Goal: Task Accomplishment & Management: Manage account settings

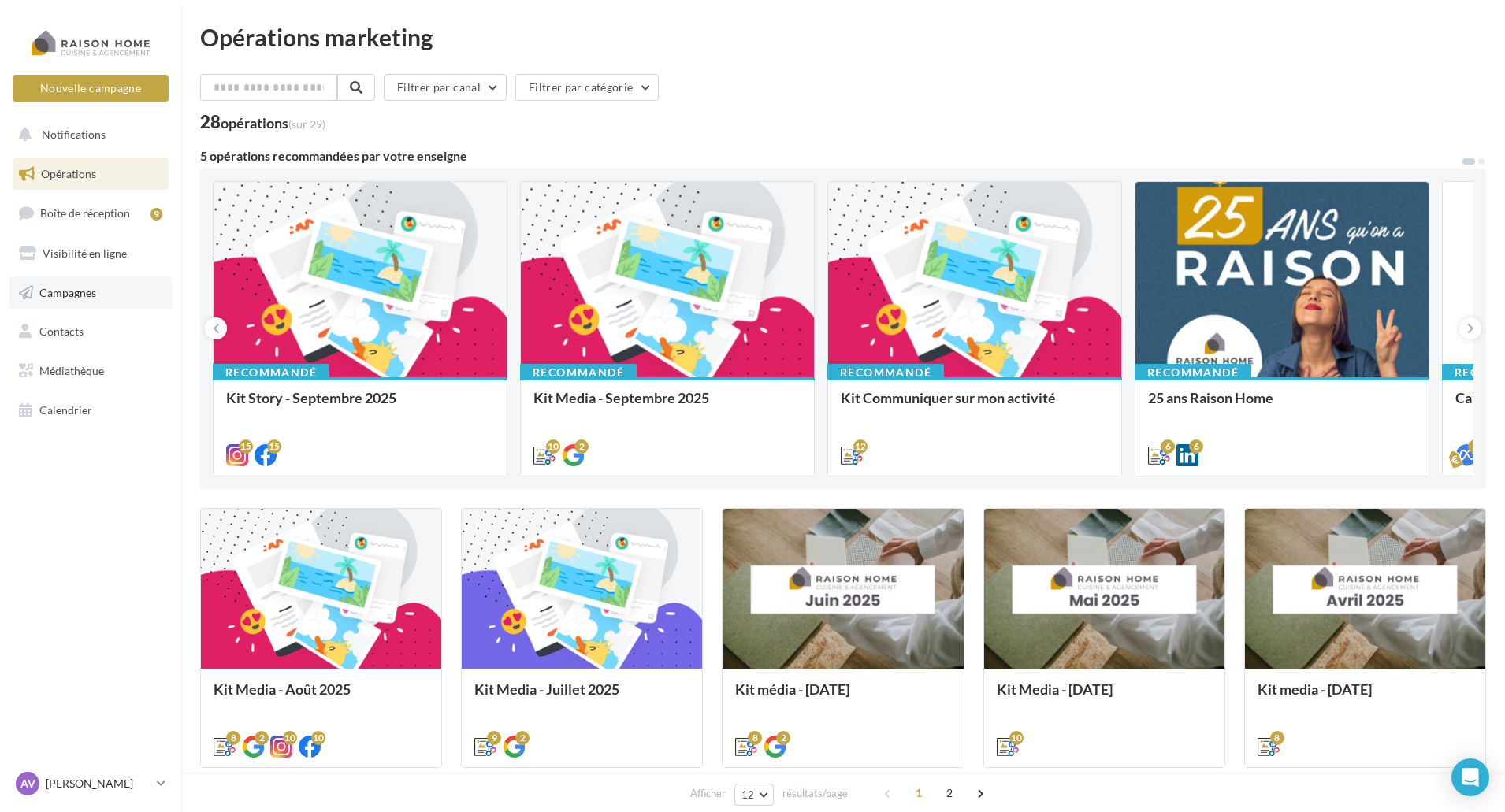
click at [86, 288] on span "Campagnes" at bounding box center [68, 292] width 57 height 14
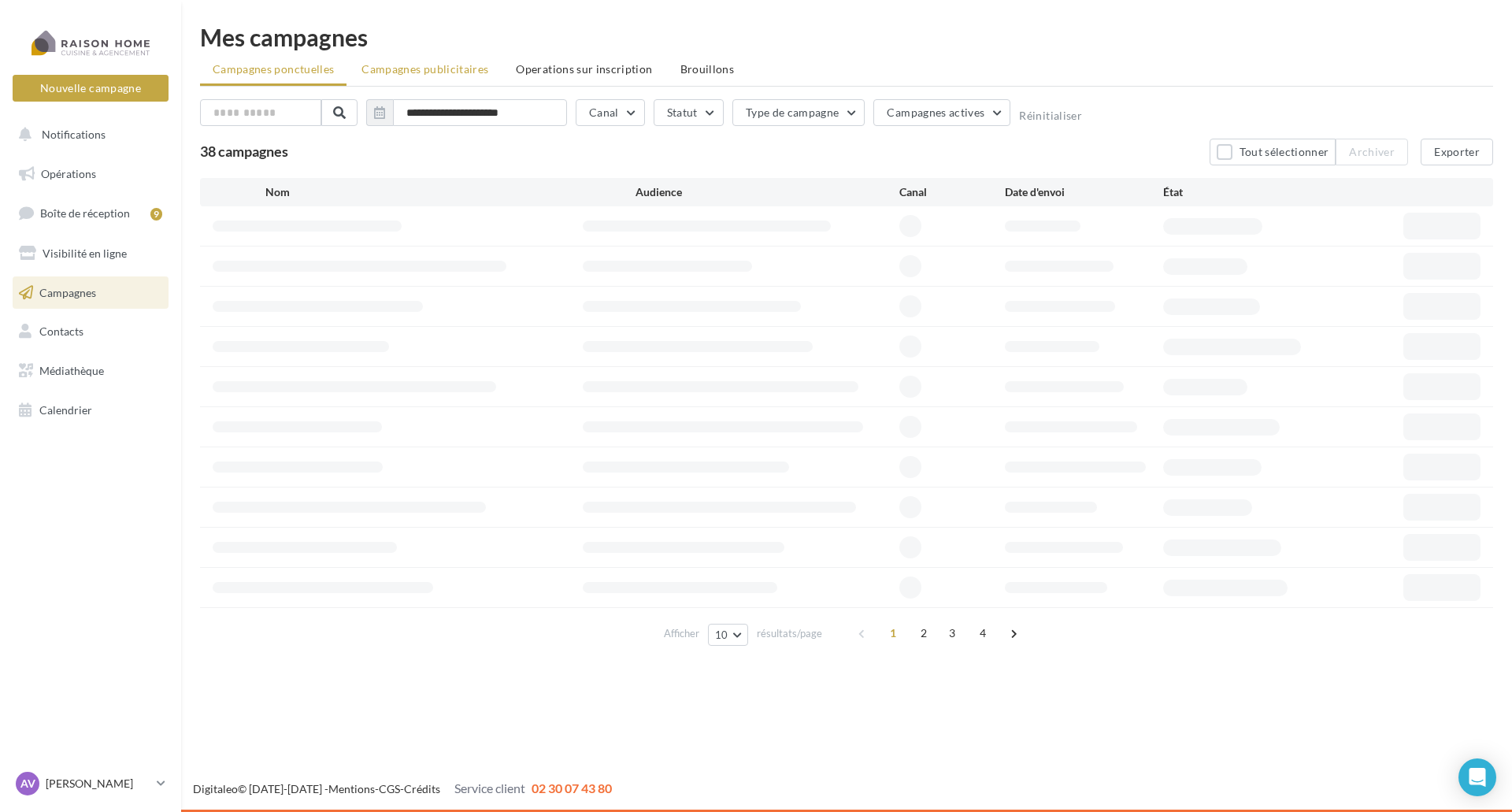
click at [456, 70] on span "Campagnes publicitaires" at bounding box center [425, 69] width 127 height 14
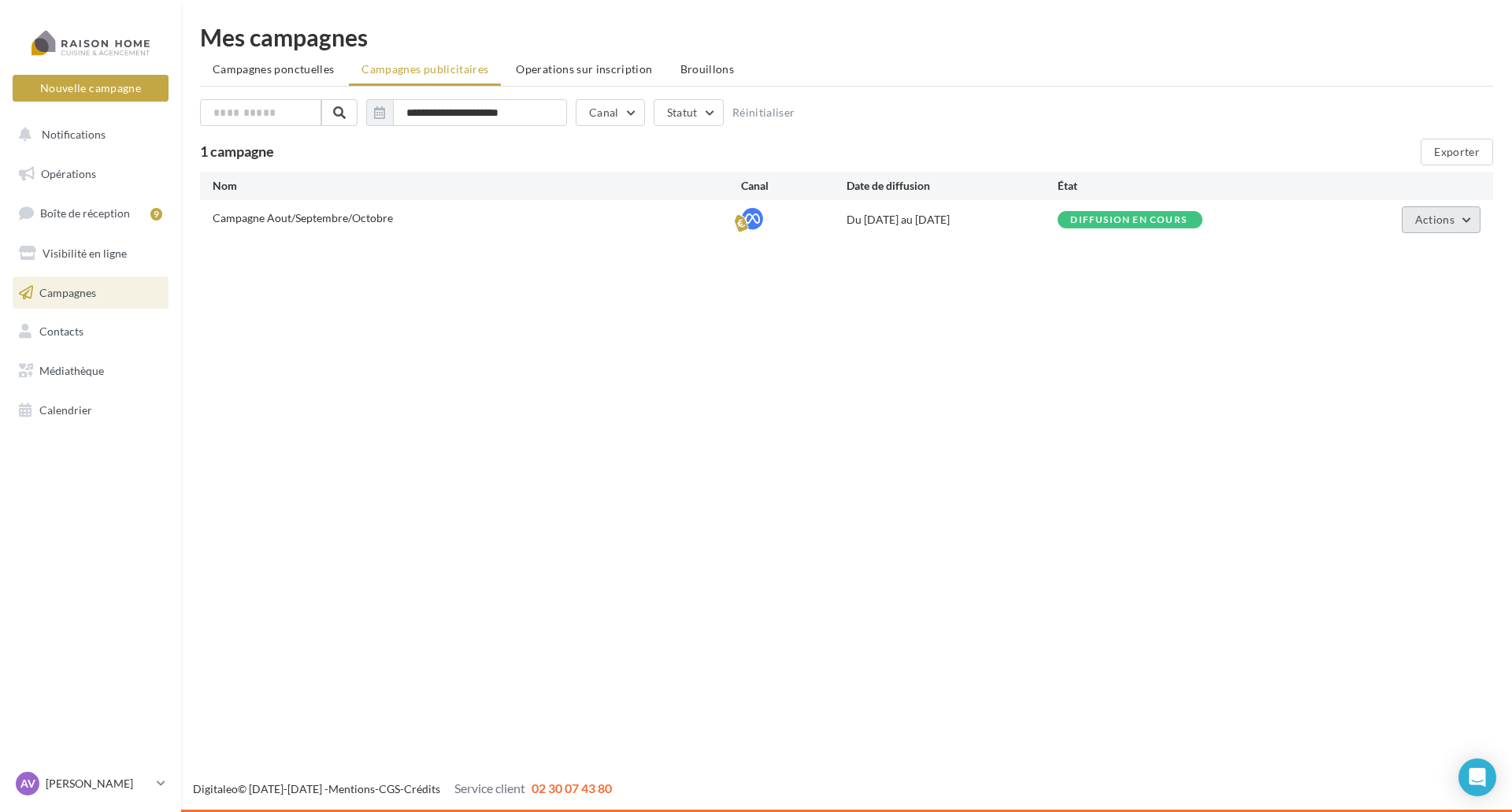
click at [1473, 210] on button "Actions" at bounding box center [1440, 220] width 79 height 27
click at [1433, 298] on button "Voir les résultats" at bounding box center [1401, 297] width 157 height 41
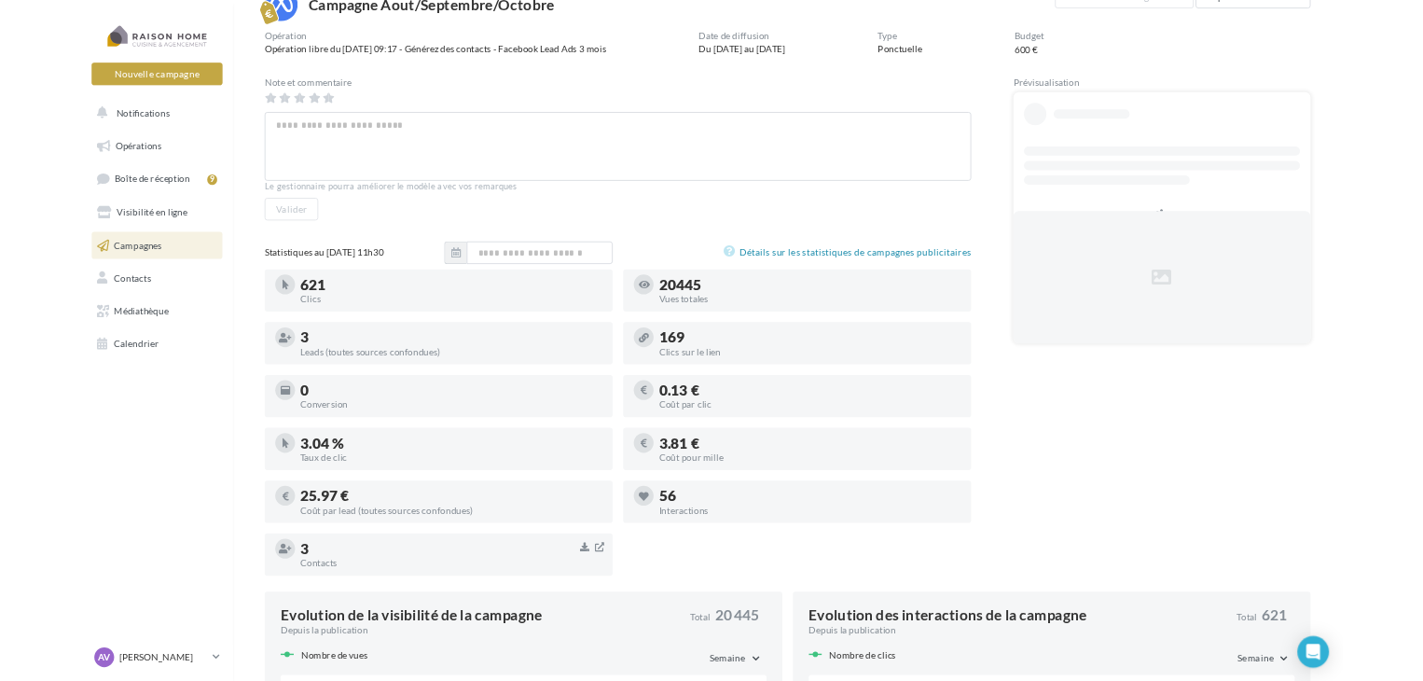
scroll to position [186, 0]
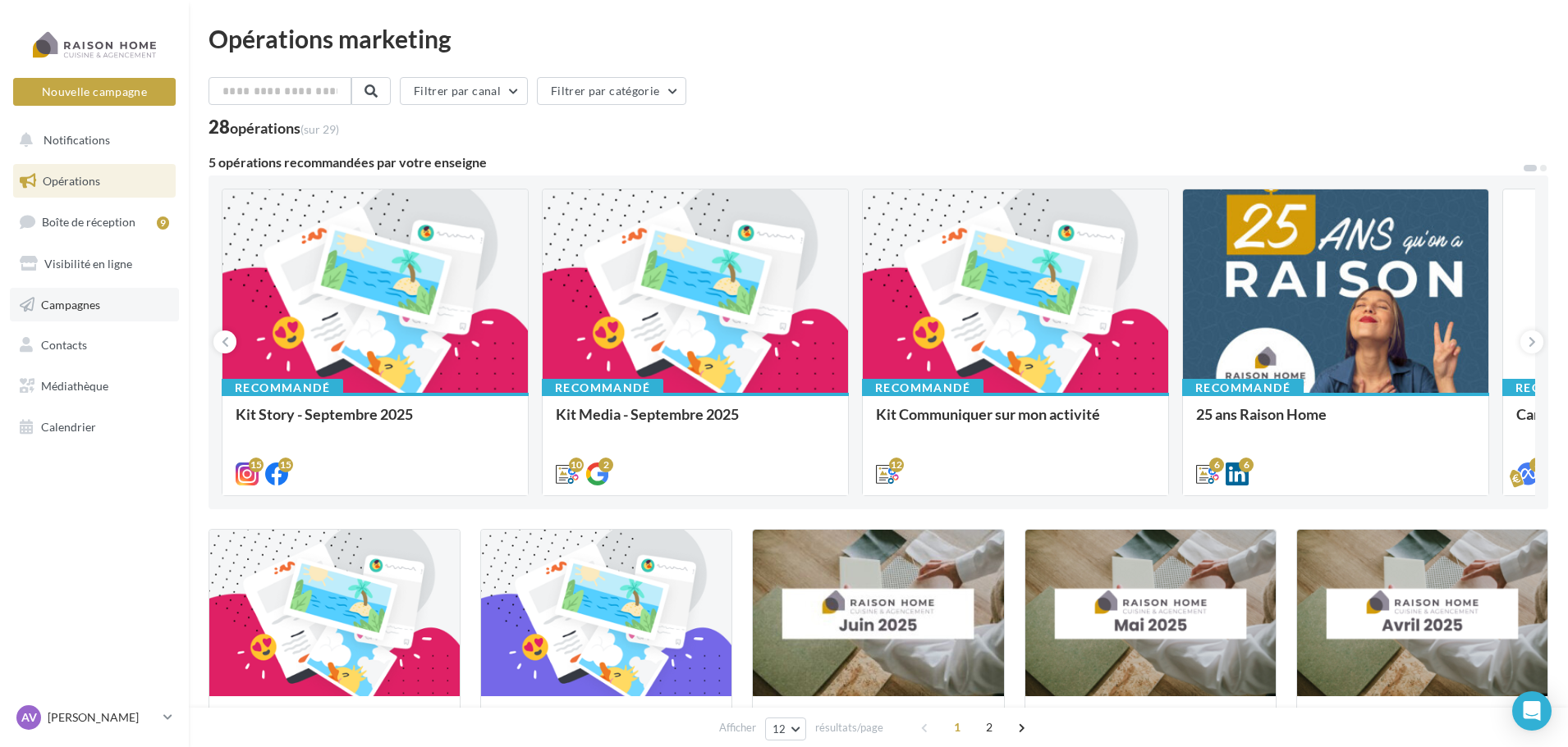
click at [116, 301] on link "Campagnes" at bounding box center [94, 304] width 169 height 34
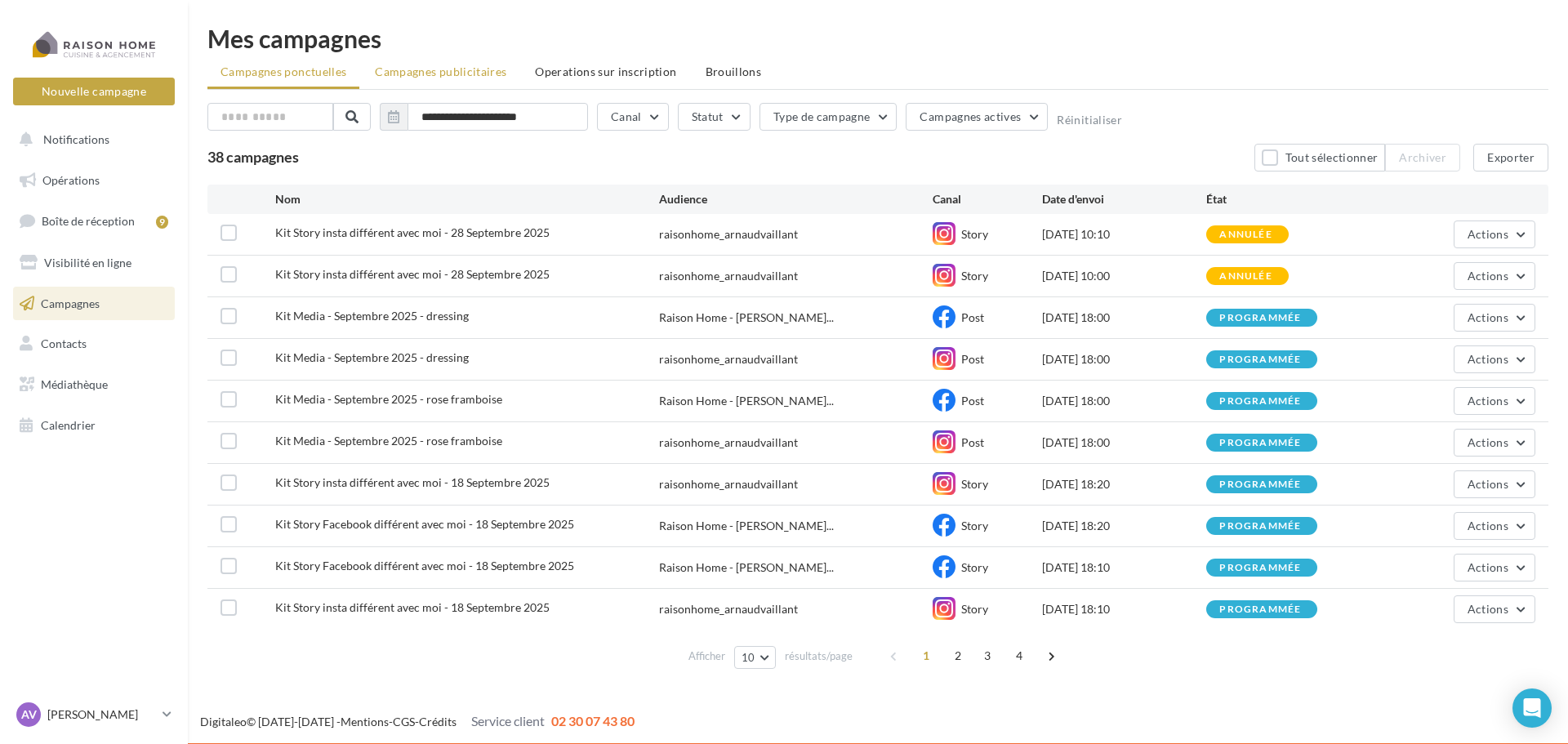
click at [470, 70] on span "Campagnes publicitaires" at bounding box center [441, 72] width 131 height 14
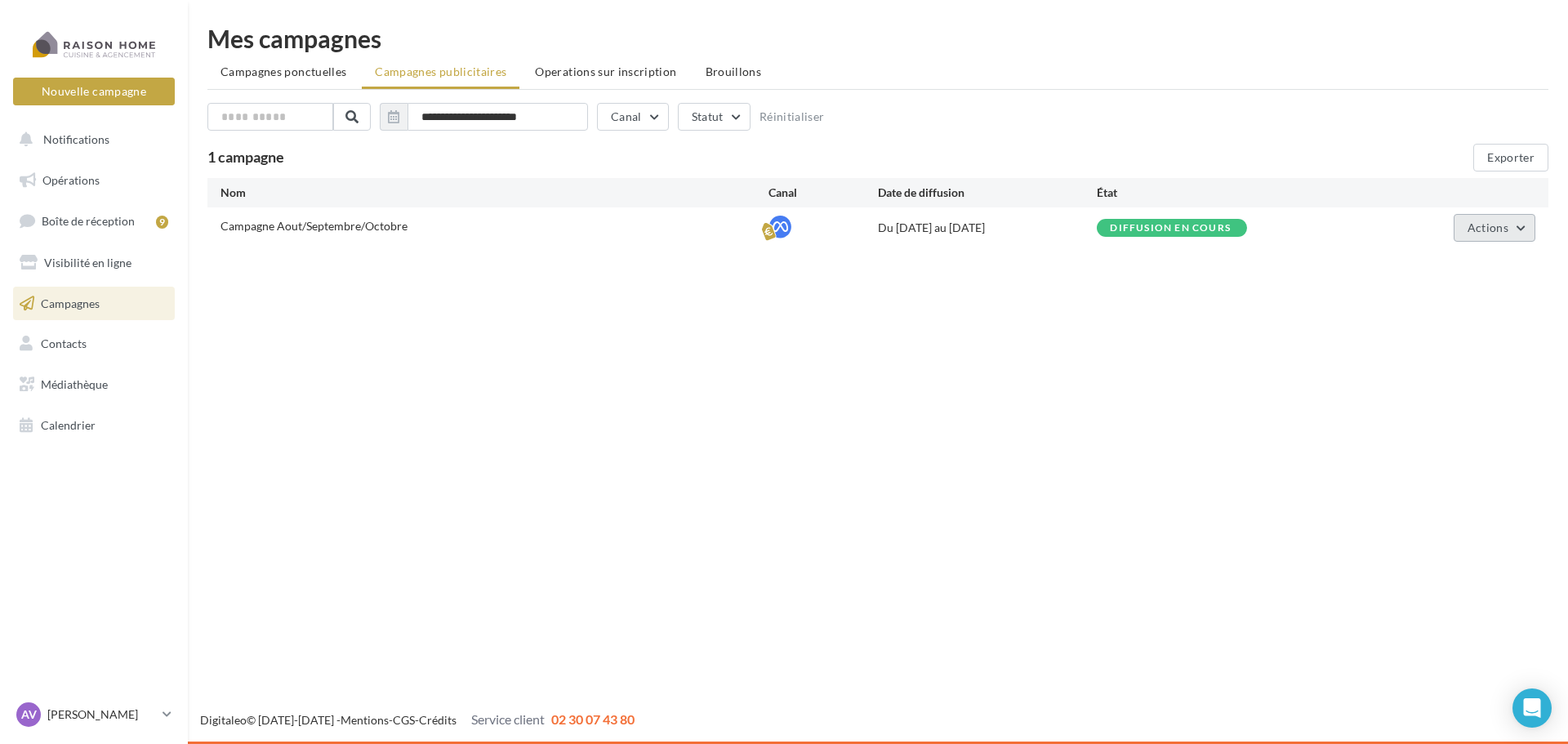
click at [1484, 219] on button "Actions" at bounding box center [1494, 228] width 81 height 28
click at [1476, 361] on button "Voir les prélèvements" at bounding box center [1453, 351] width 163 height 42
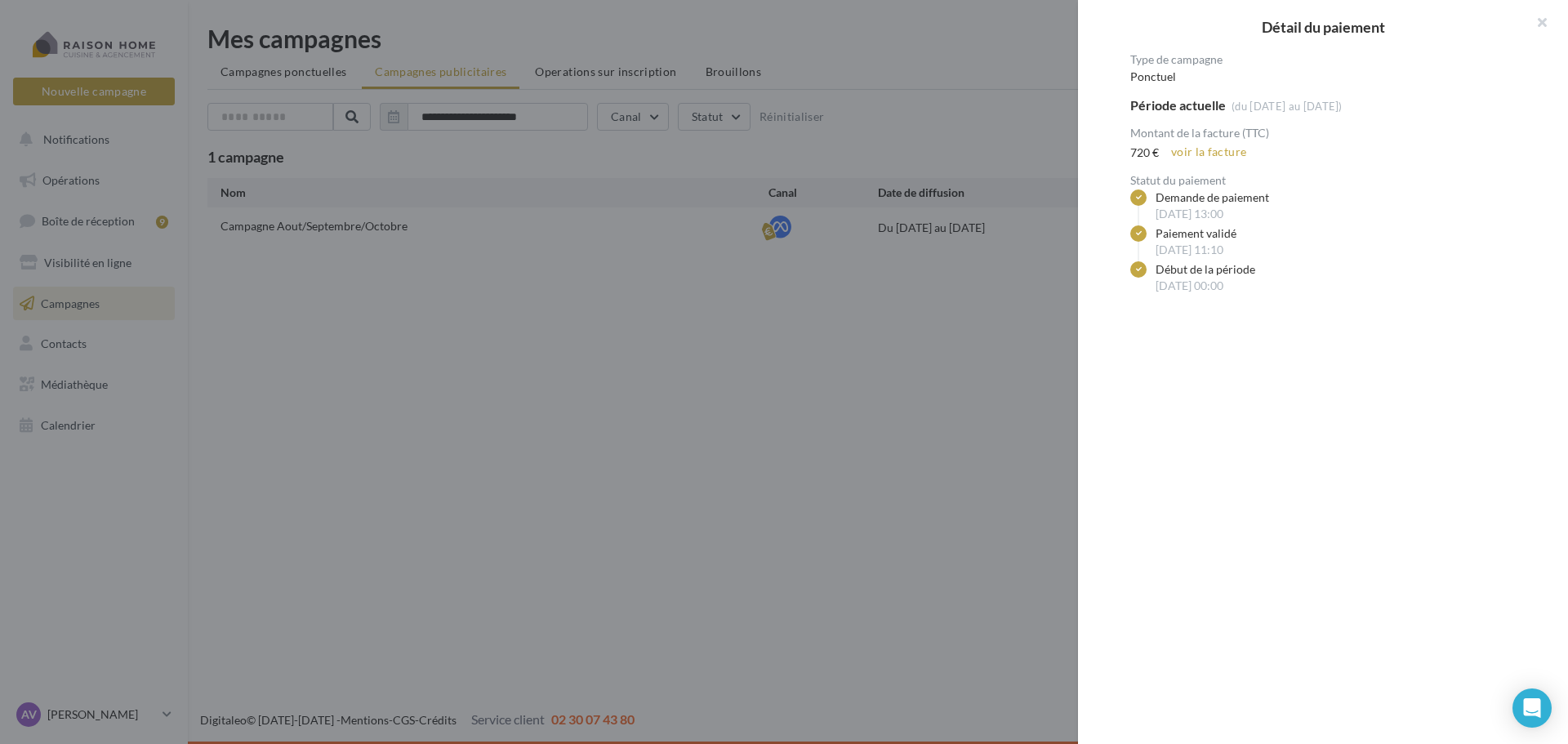
drag, startPoint x: 967, startPoint y: 412, endPoint x: 1018, endPoint y: 337, distance: 90.7
click at [967, 411] on div at bounding box center [784, 372] width 1568 height 744
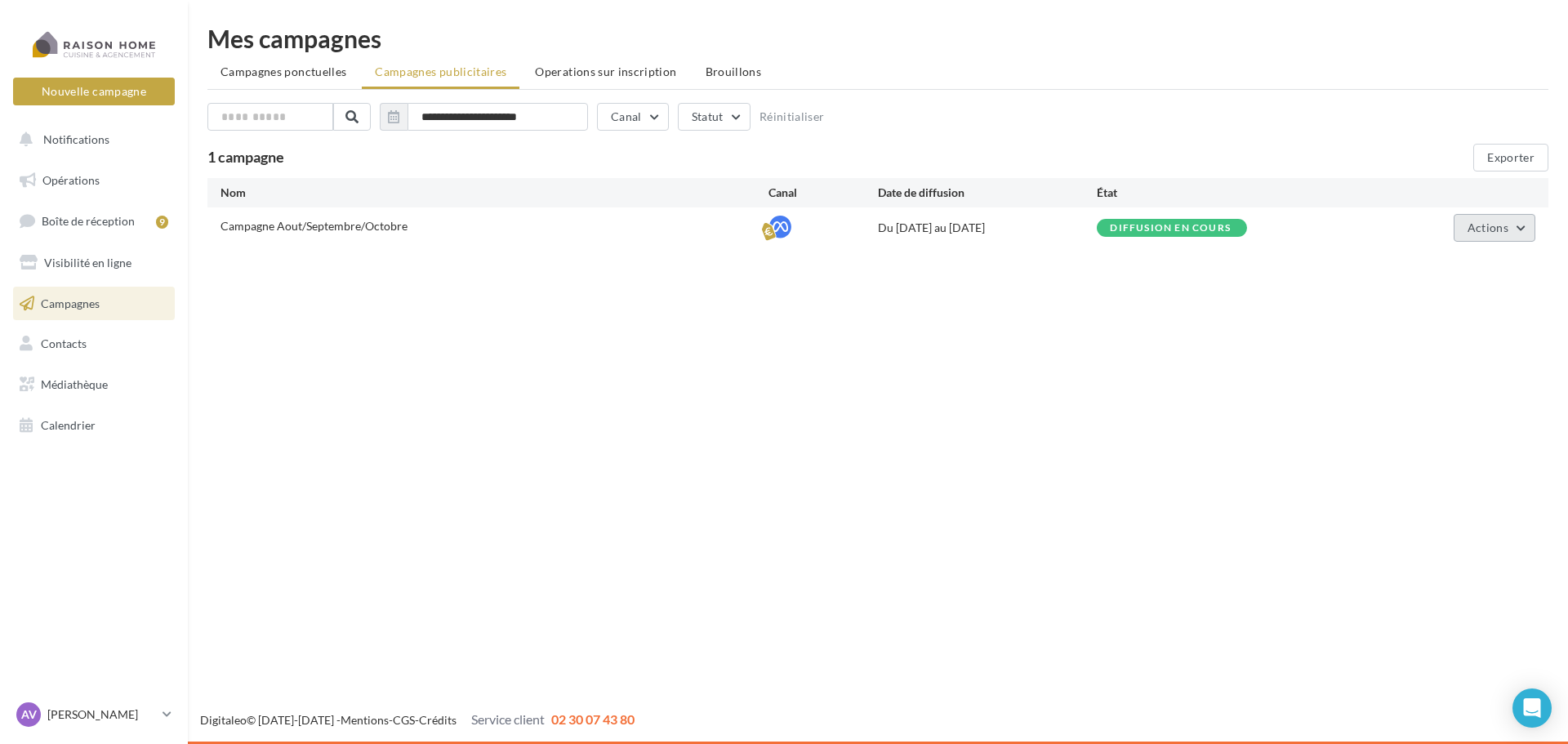
click at [1521, 230] on button "Actions" at bounding box center [1494, 228] width 81 height 28
click at [1462, 303] on button "Voir les résultats" at bounding box center [1453, 308] width 163 height 42
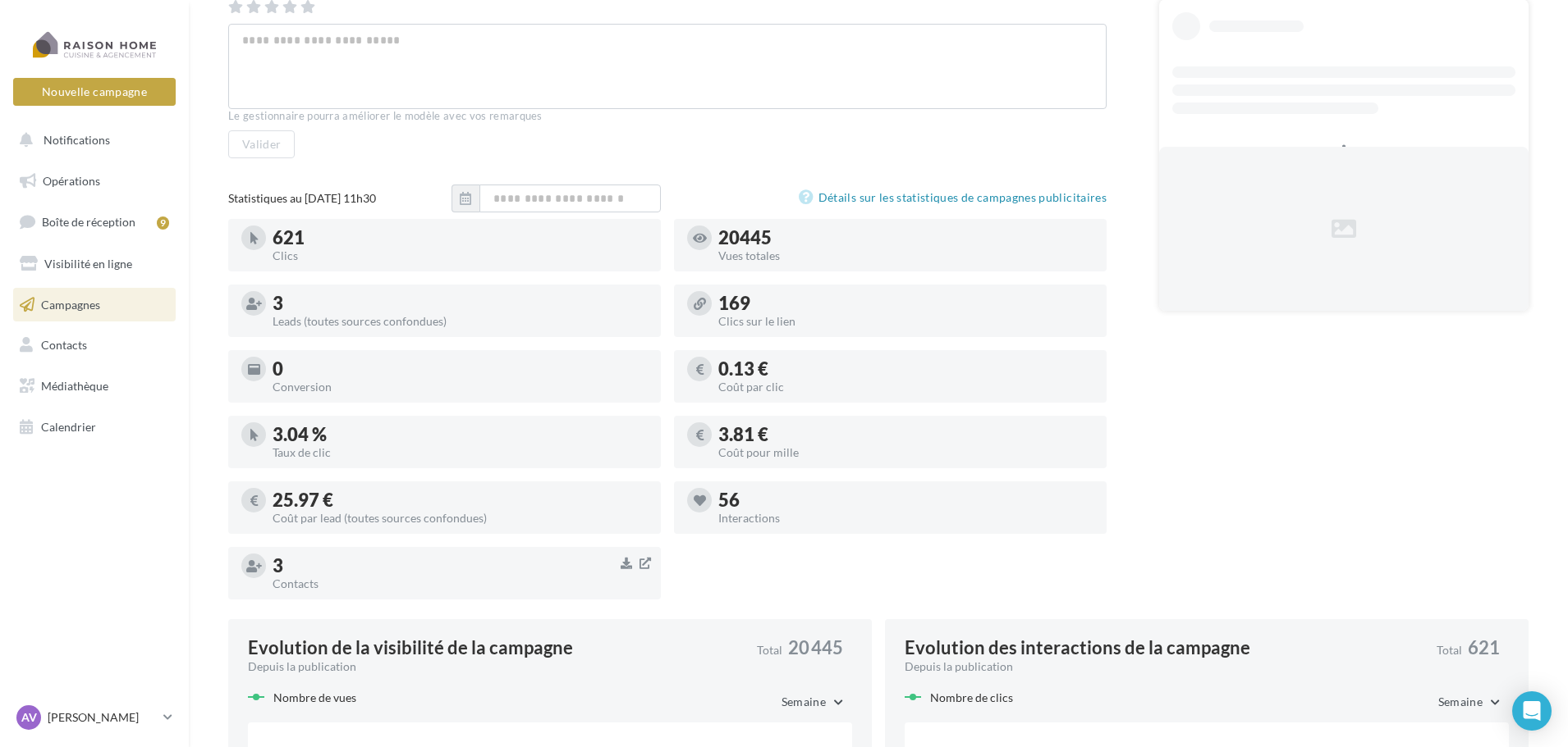
scroll to position [246, 0]
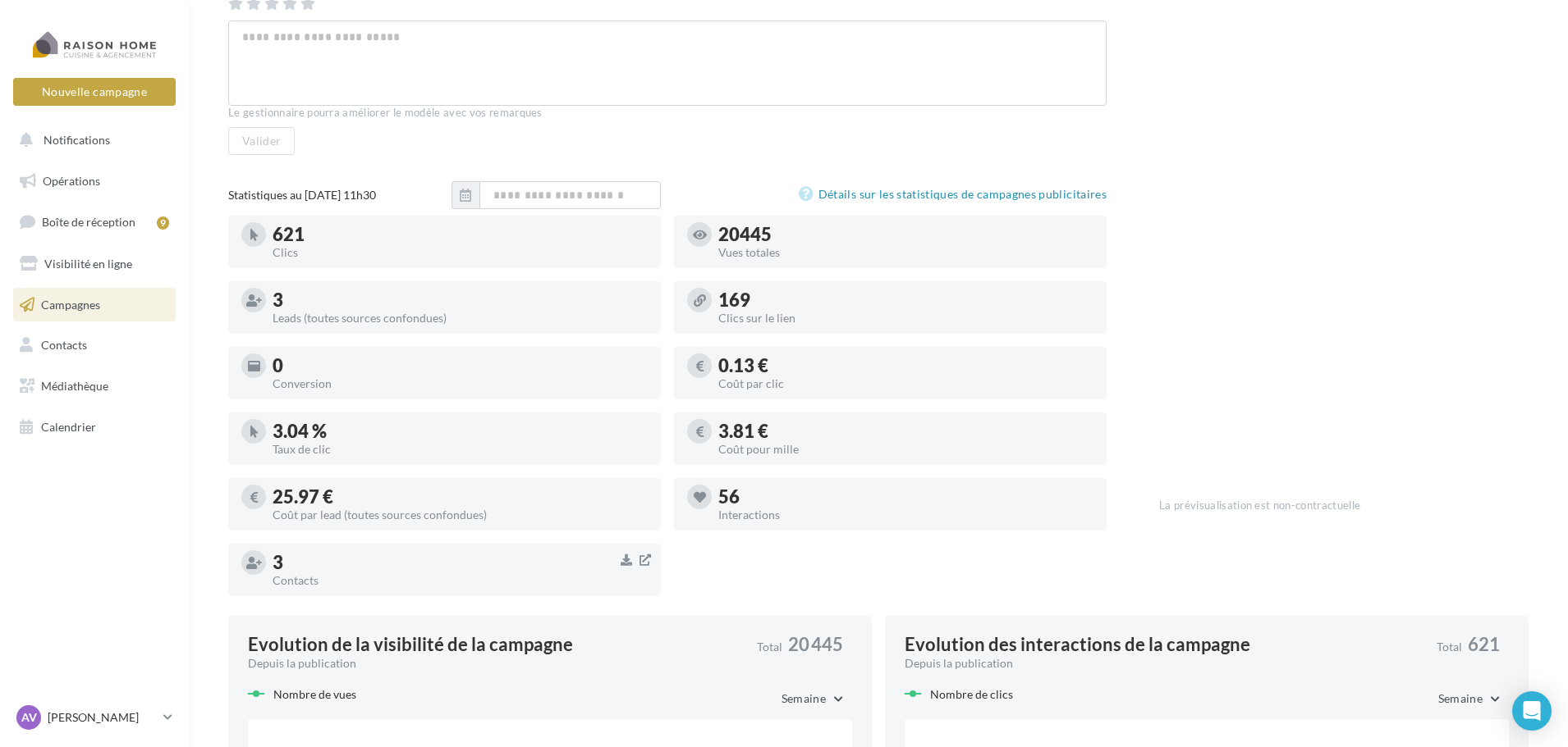
drag, startPoint x: 784, startPoint y: 240, endPoint x: 722, endPoint y: 230, distance: 62.8
click at [722, 230] on div "20445" at bounding box center [906, 234] width 375 height 18
click at [829, 253] on div "Vues totales" at bounding box center [906, 253] width 375 height 11
drag, startPoint x: 787, startPoint y: 250, endPoint x: 725, endPoint y: 238, distance: 63.2
click at [725, 238] on div "20445 Vues totales" at bounding box center [906, 241] width 375 height 33
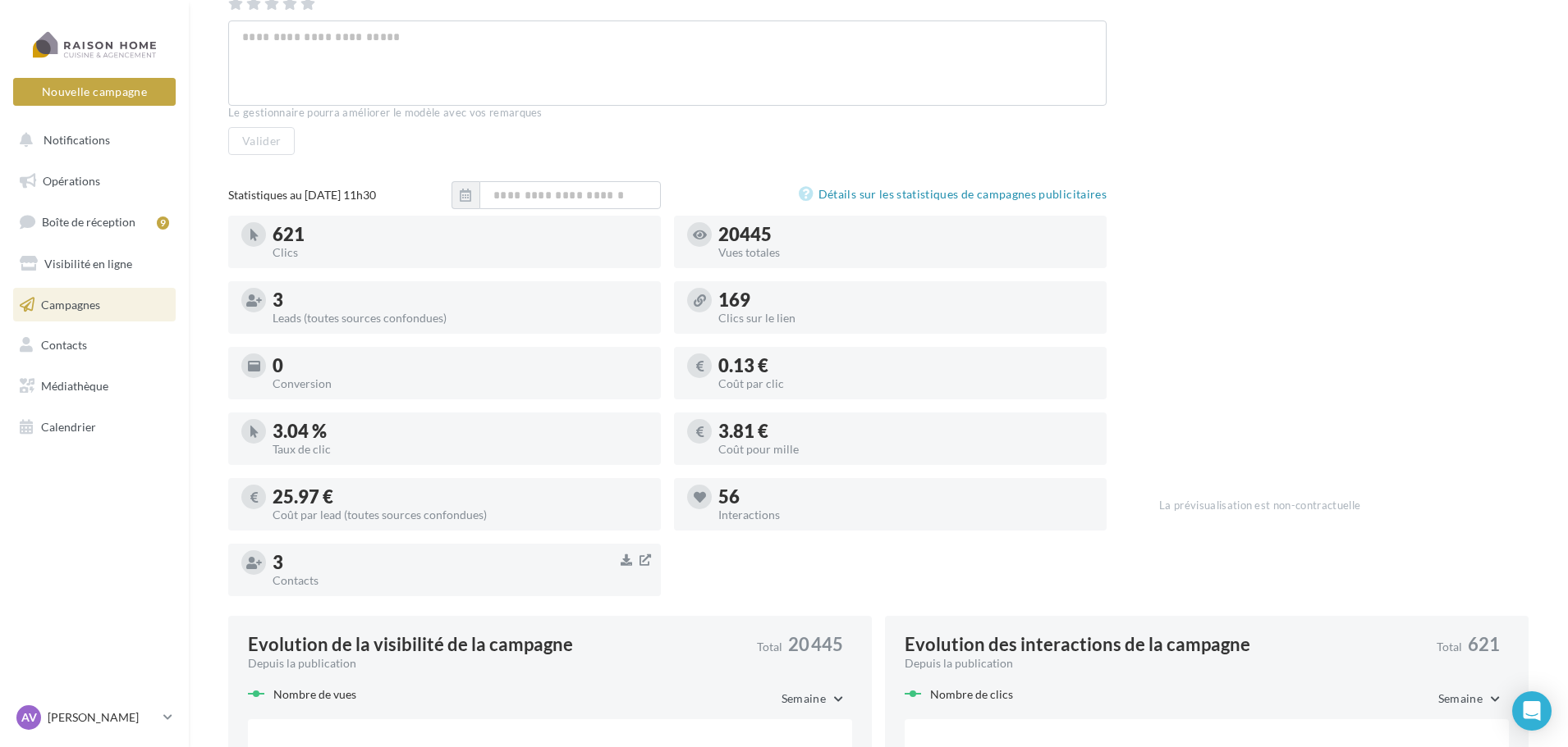
click at [831, 260] on div at bounding box center [889, 261] width 432 height 13
drag, startPoint x: 734, startPoint y: 308, endPoint x: 752, endPoint y: 303, distance: 18.7
click at [752, 303] on div "169" at bounding box center [906, 300] width 375 height 18
click at [442, 256] on div at bounding box center [444, 261] width 432 height 13
drag, startPoint x: 728, startPoint y: 303, endPoint x: 742, endPoint y: 299, distance: 14.6
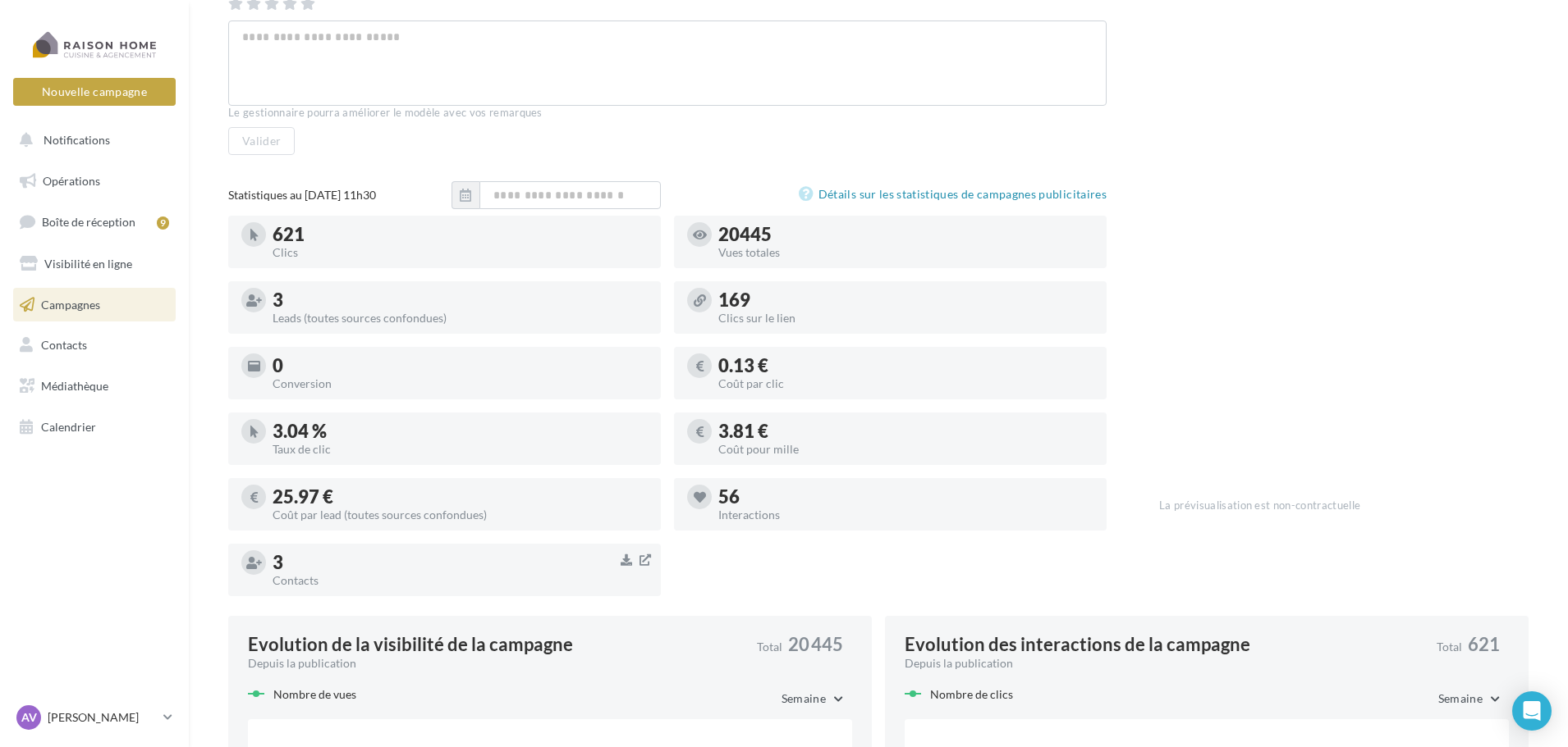
click at [742, 299] on div "169" at bounding box center [906, 300] width 375 height 18
drag, startPoint x: 403, startPoint y: 255, endPoint x: 366, endPoint y: 248, distance: 37.7
click at [401, 253] on div "621 Clics" at bounding box center [444, 242] width 406 height 40
drag, startPoint x: 311, startPoint y: 233, endPoint x: 272, endPoint y: 232, distance: 39.0
click at [272, 232] on div "621" at bounding box center [460, 234] width 375 height 18
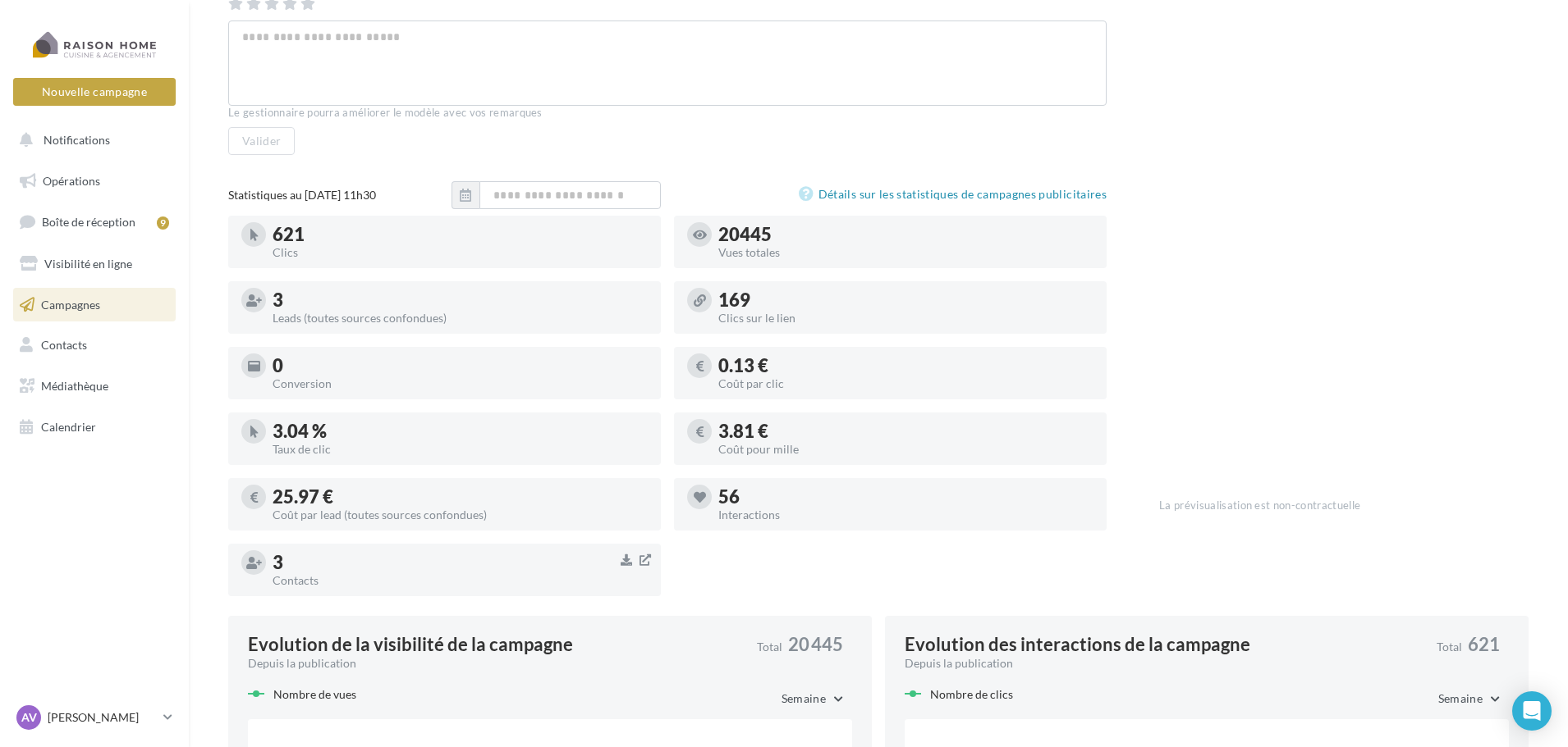
click at [409, 272] on div "621 Clics 20445 Vues totales 3 Leads (toutes sources confondues) 169 Clics sur …" at bounding box center [674, 412] width 891 height 393
drag, startPoint x: 749, startPoint y: 505, endPoint x: 695, endPoint y: 499, distance: 54.3
click at [695, 499] on div "56 Interactions" at bounding box center [889, 504] width 406 height 40
click at [771, 559] on div "621 Clics 20445 Vues totales 3 Leads (toutes sources confondues) 169 Clics sur …" at bounding box center [674, 412] width 891 height 393
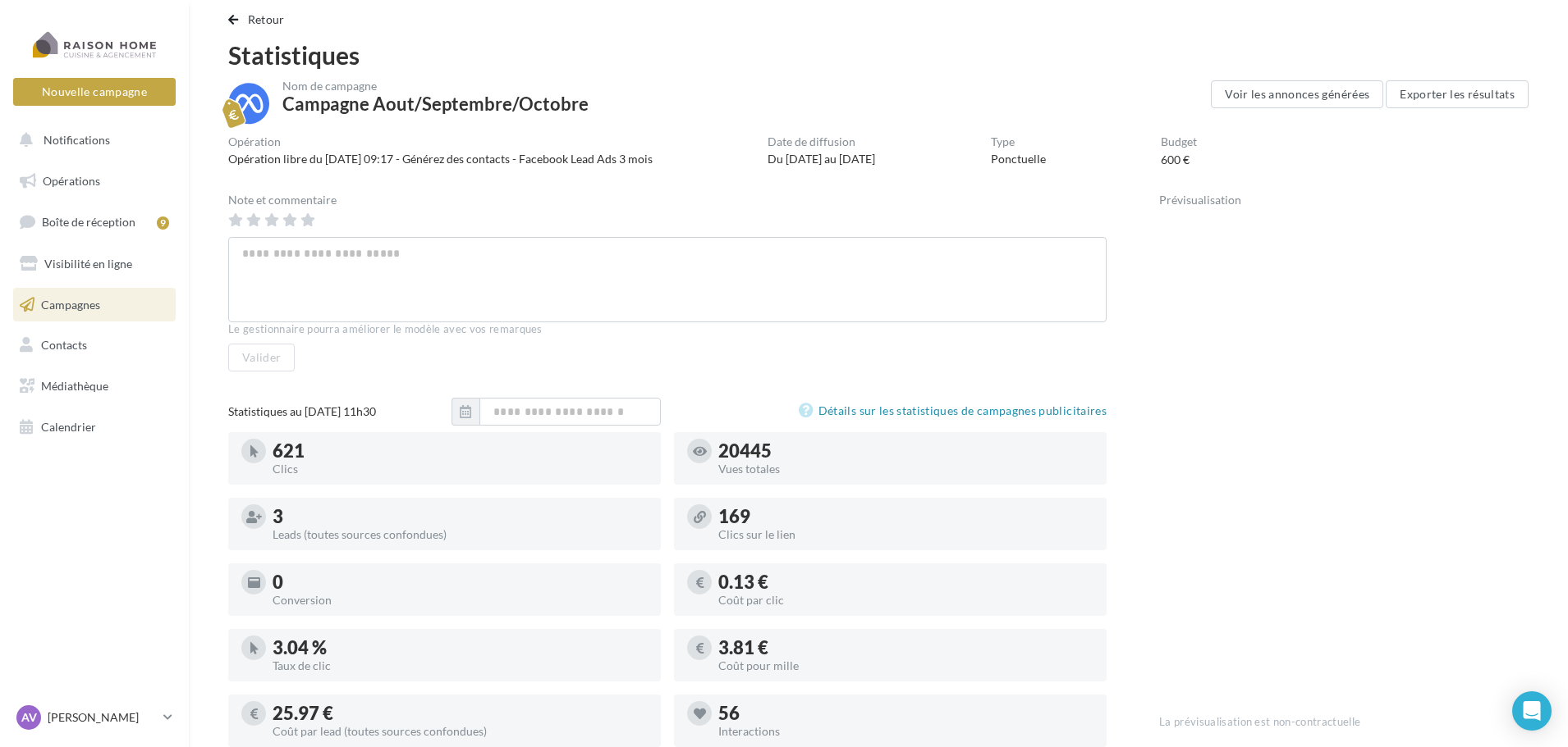
scroll to position [0, 0]
